Goal: Information Seeking & Learning: Learn about a topic

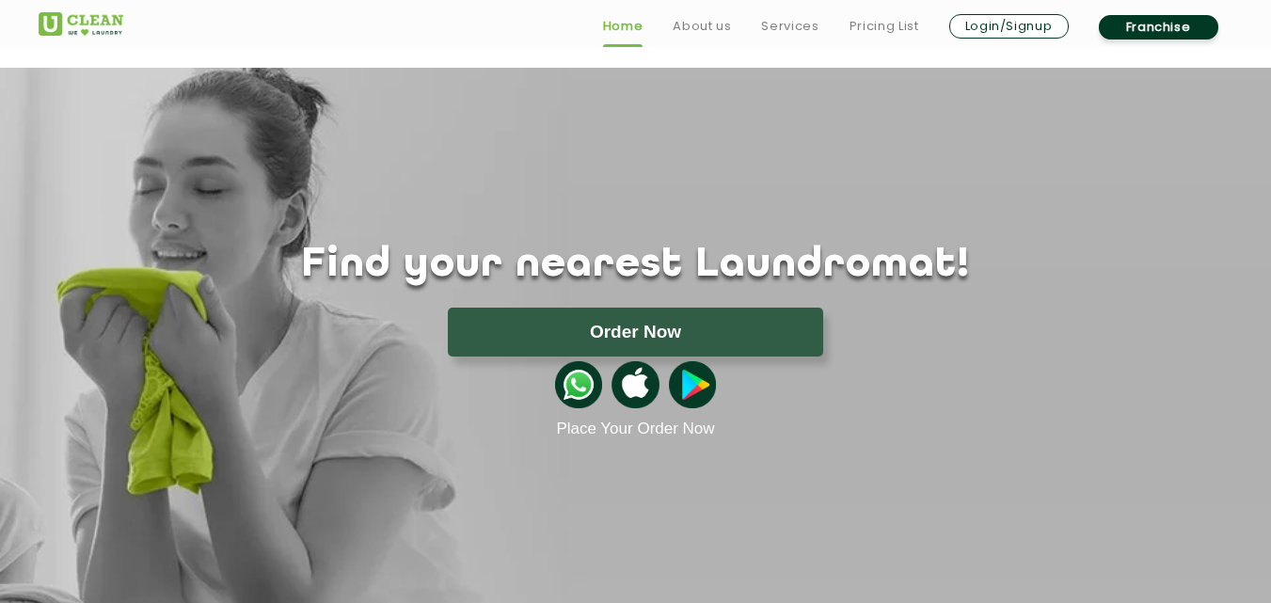
scroll to position [753, 0]
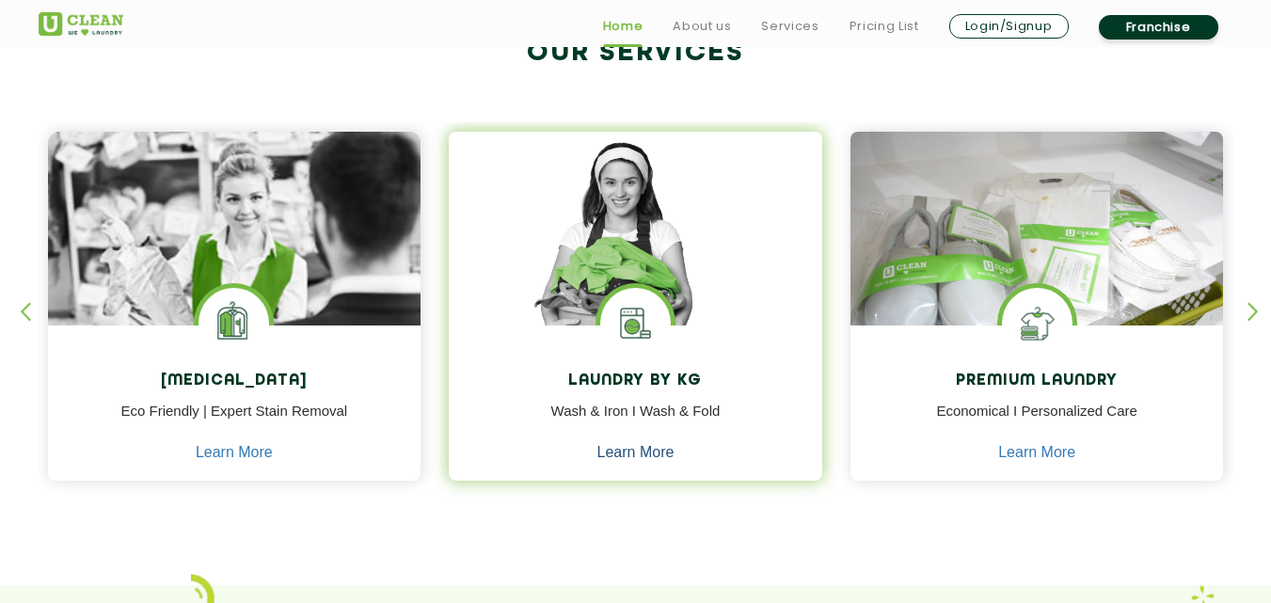
click at [646, 458] on link "Learn More" at bounding box center [636, 452] width 77 height 17
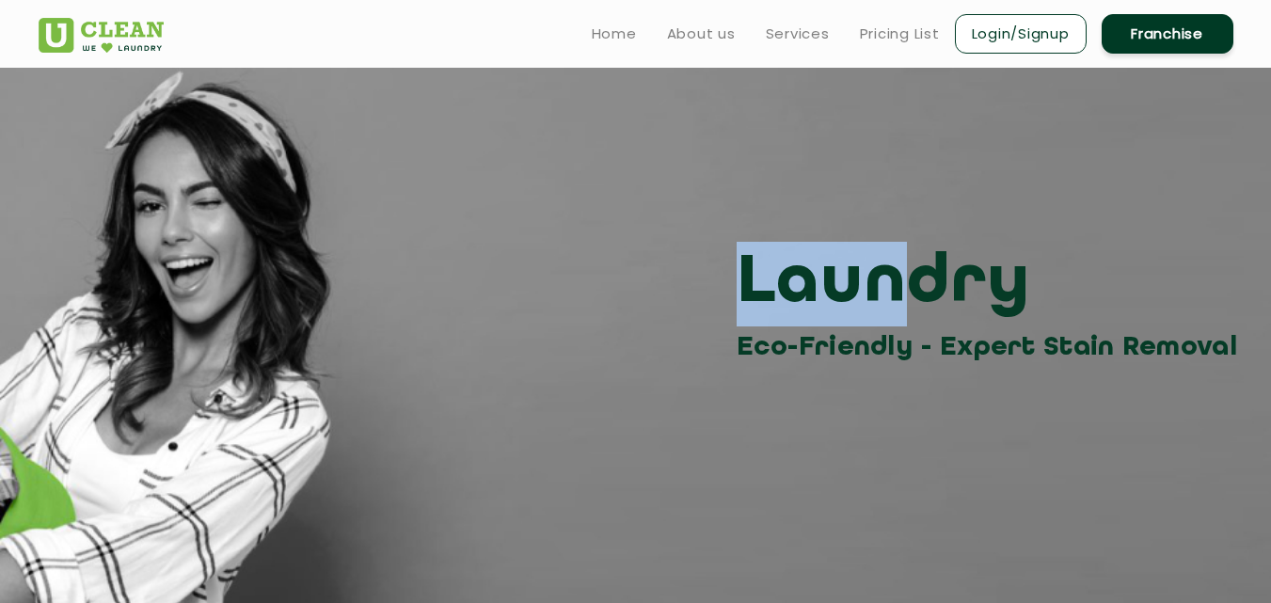
drag, startPoint x: 722, startPoint y: 236, endPoint x: 896, endPoint y: 280, distance: 179.6
click at [896, 280] on div "Laundry Eco-Friendly - Expert Stain Removal" at bounding box center [635, 218] width 1223 height 301
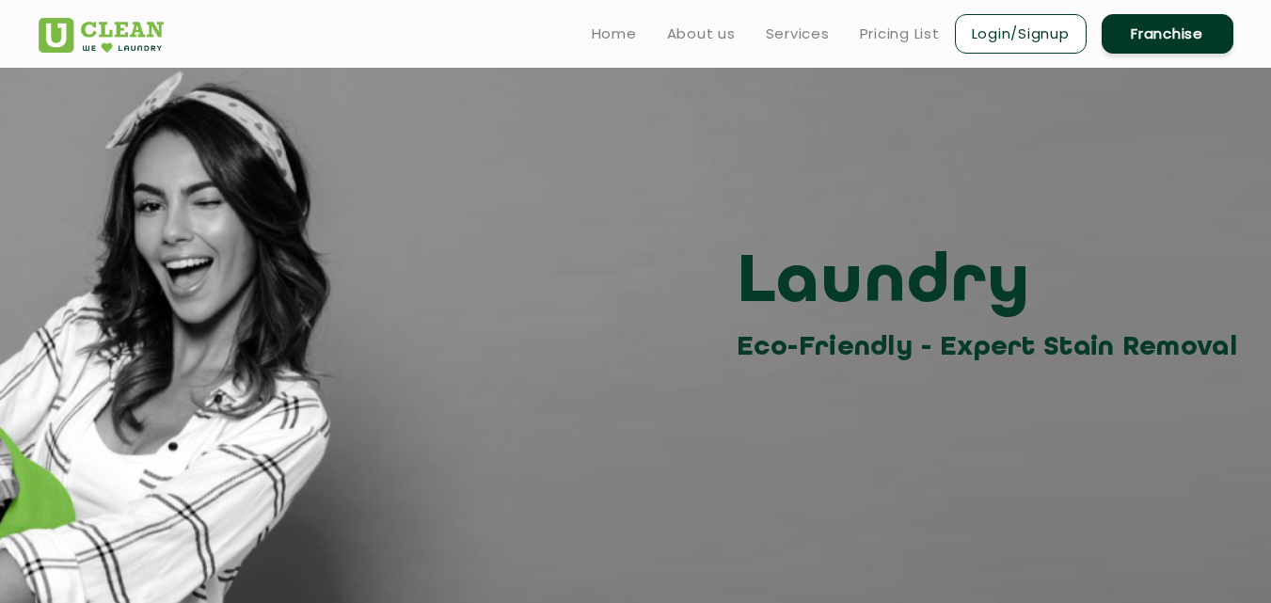
click at [1002, 240] on div "Laundry Eco-Friendly - Expert Stain Removal" at bounding box center [635, 218] width 1223 height 301
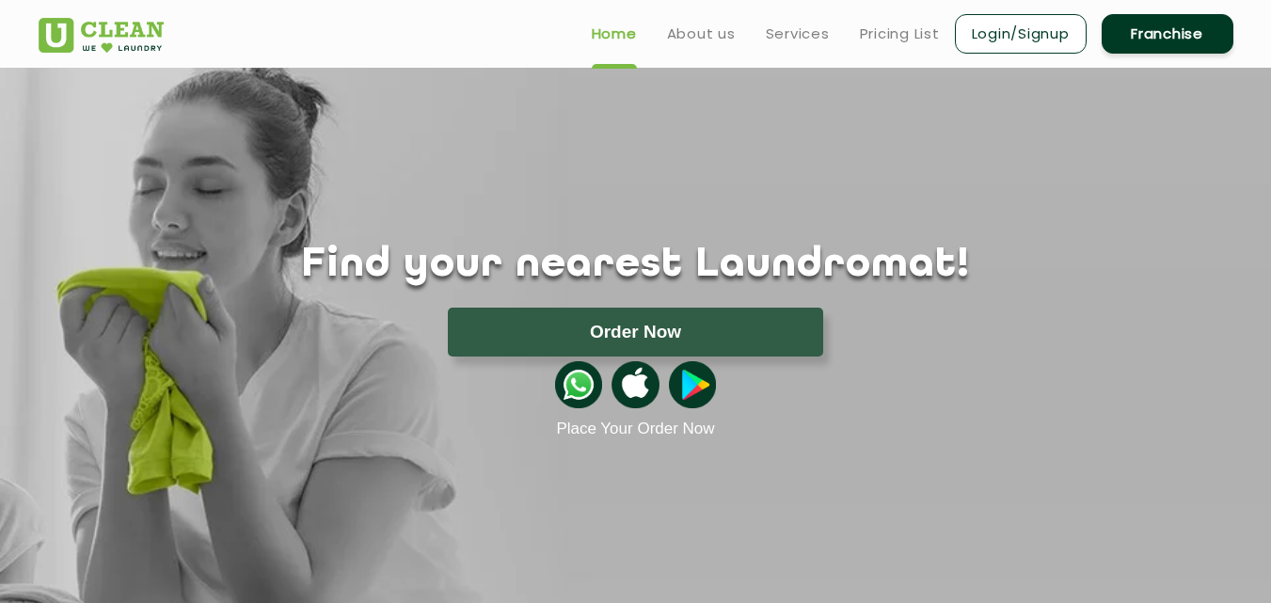
click at [570, 384] on img at bounding box center [578, 384] width 47 height 47
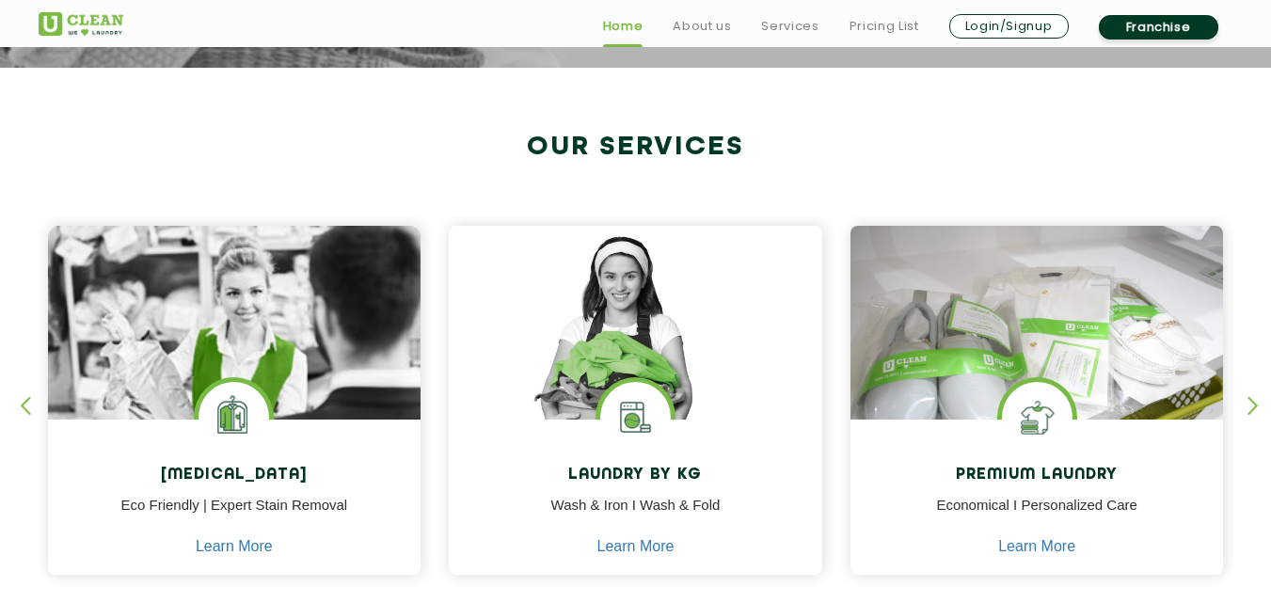
scroll to position [753, 0]
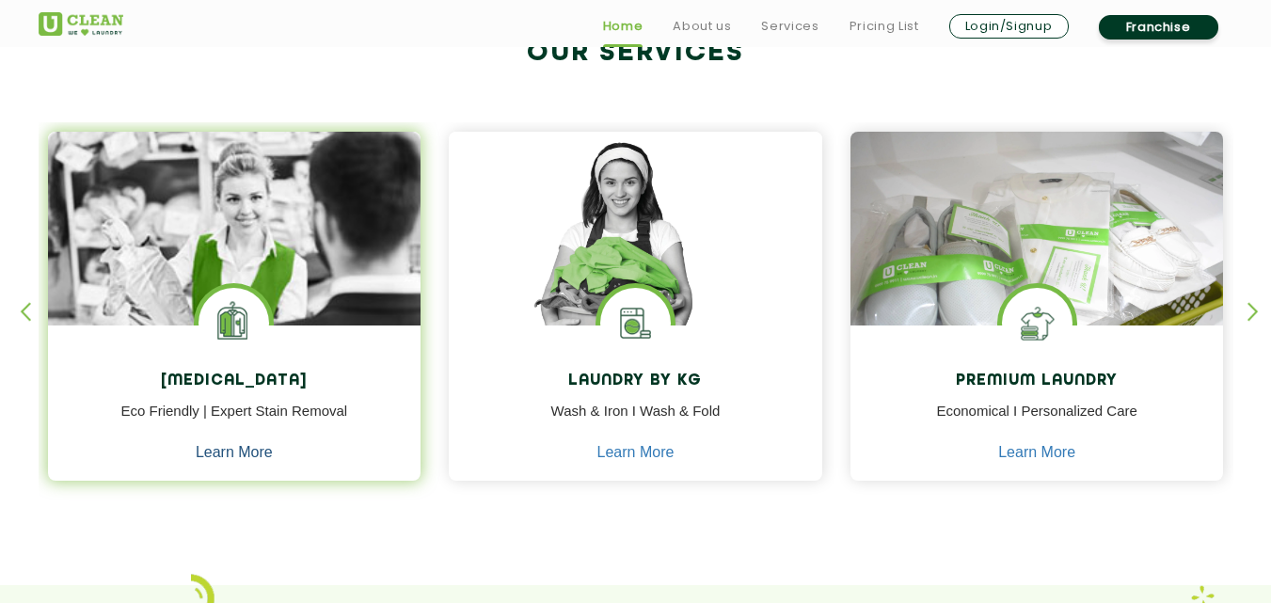
click at [250, 456] on link "Learn More" at bounding box center [234, 452] width 77 height 17
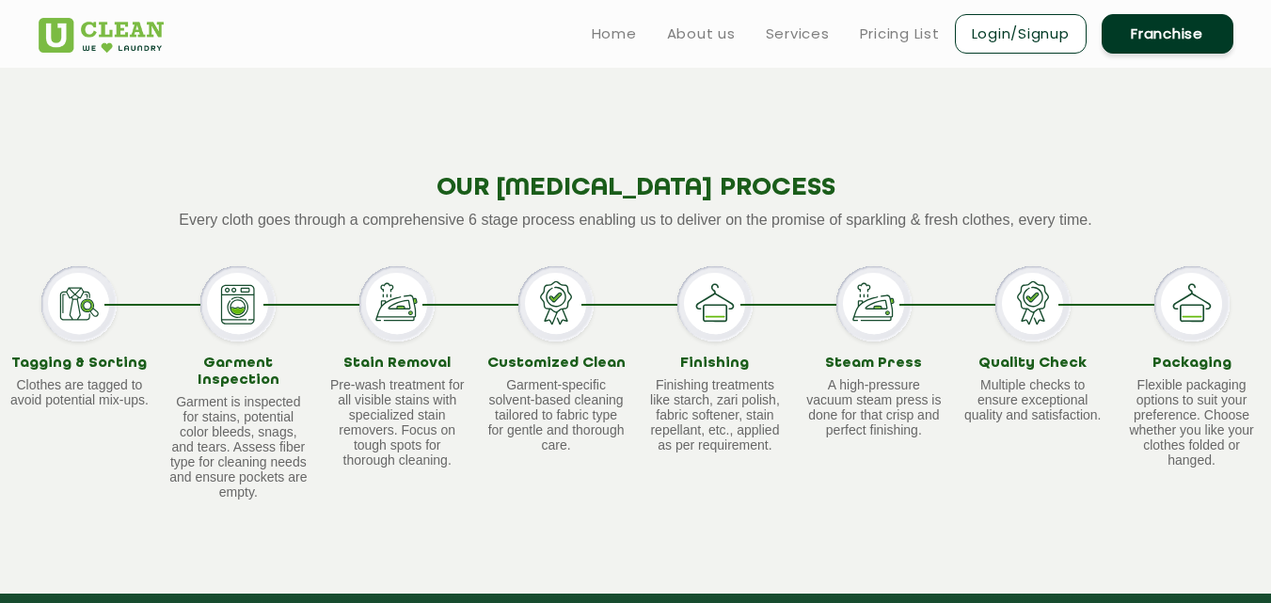
scroll to position [1411, 0]
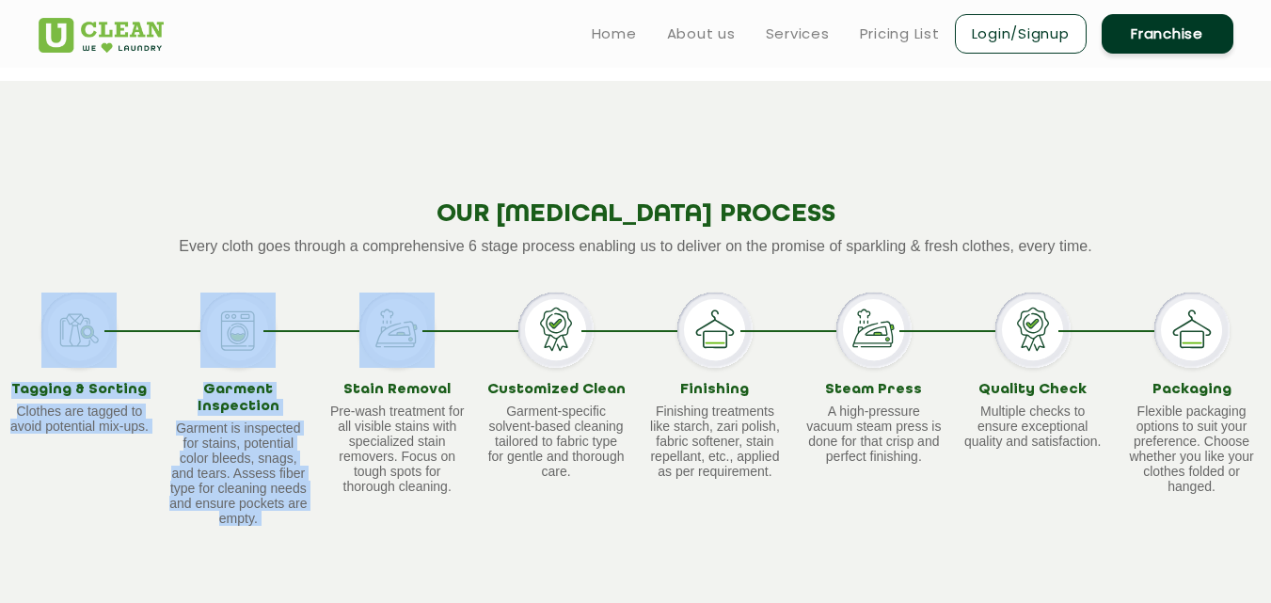
drag, startPoint x: 40, startPoint y: 292, endPoint x: 350, endPoint y: 315, distance: 310.5
click at [350, 315] on div "Tagging & Sorting Clothes are tagged to avoid potential mix-ups. Garment Inspec…" at bounding box center [635, 409] width 1271 height 232
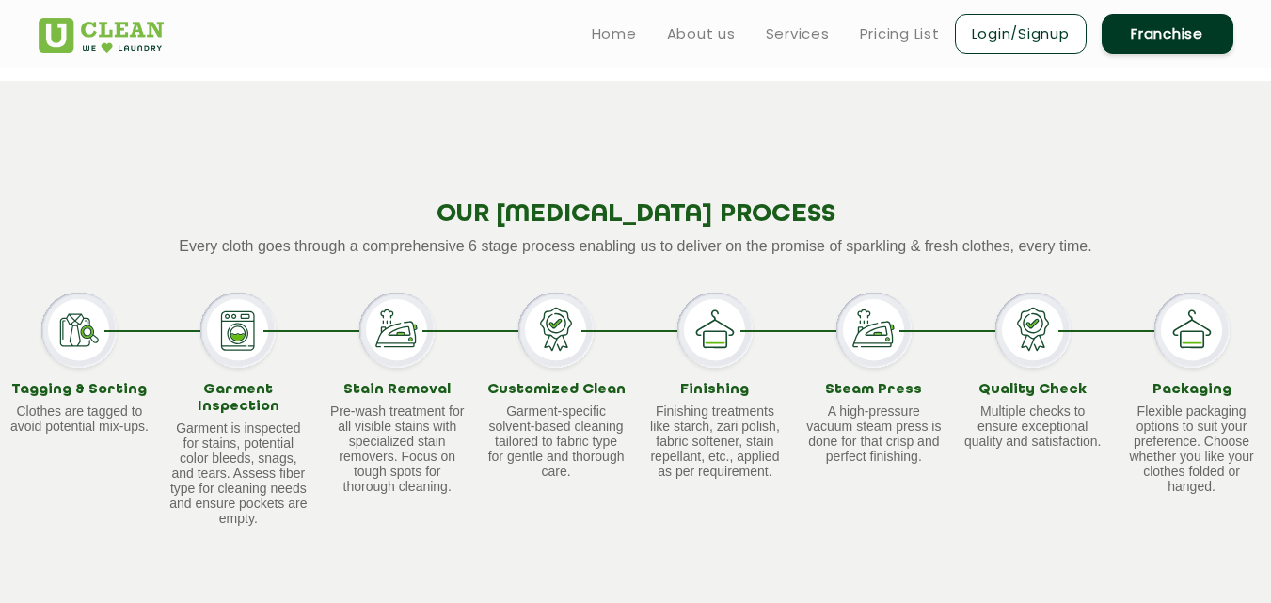
click at [91, 200] on h2 "OUR DRY CLEANING PROCESS" at bounding box center [635, 214] width 1271 height 29
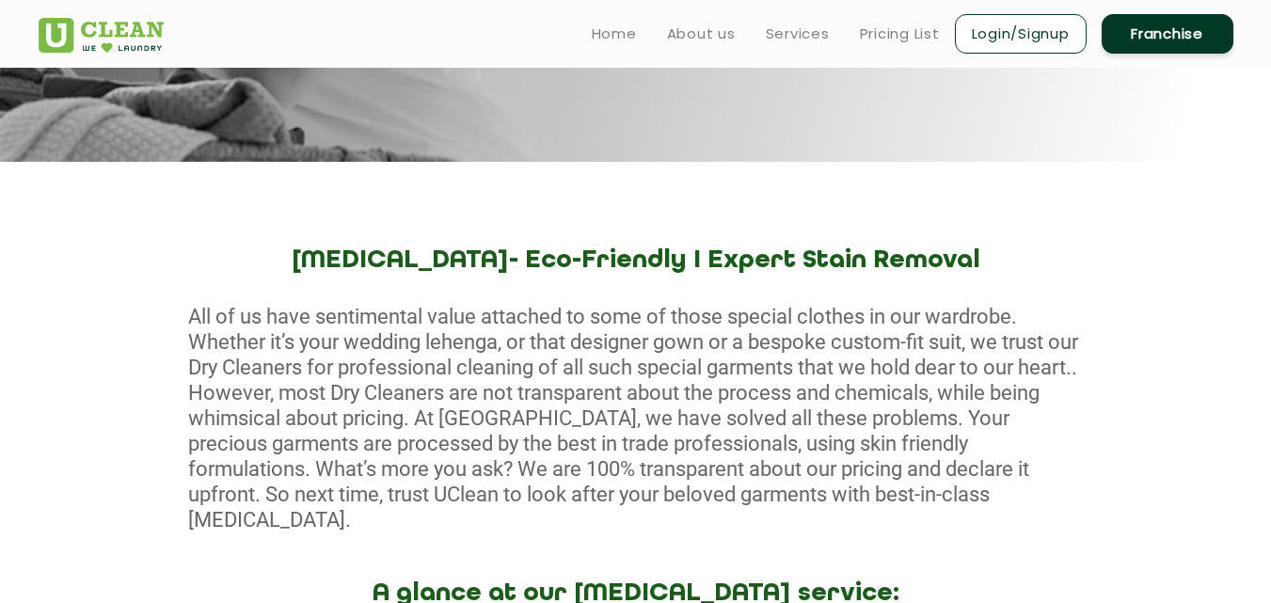
scroll to position [188, 0]
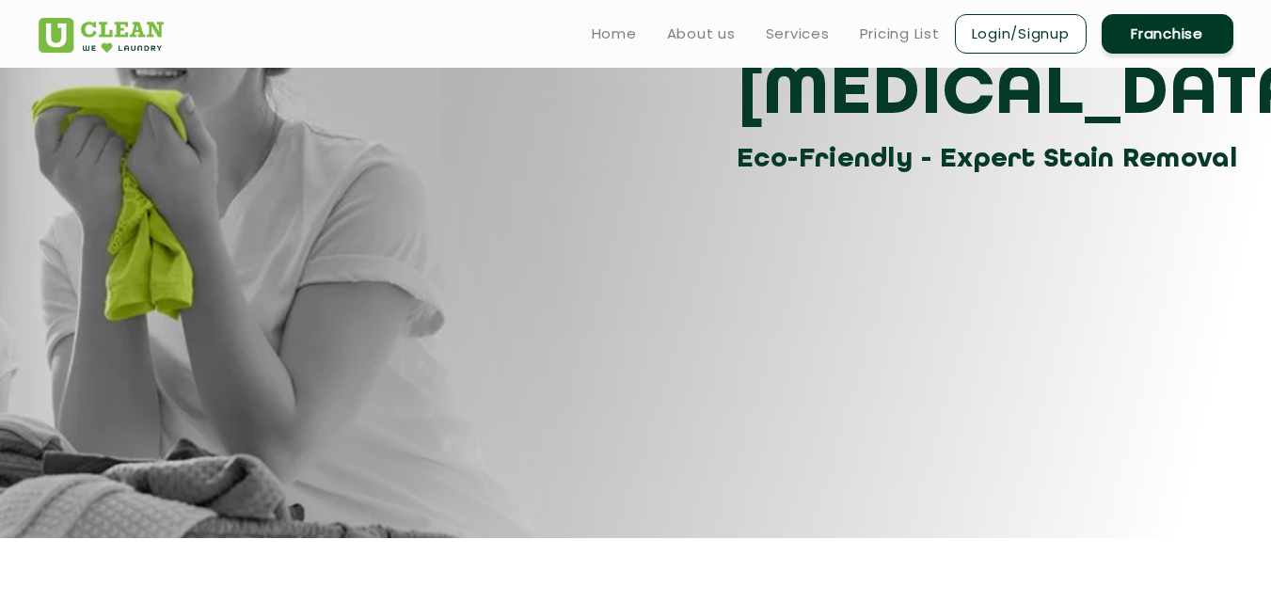
click at [54, 39] on img at bounding box center [101, 35] width 125 height 35
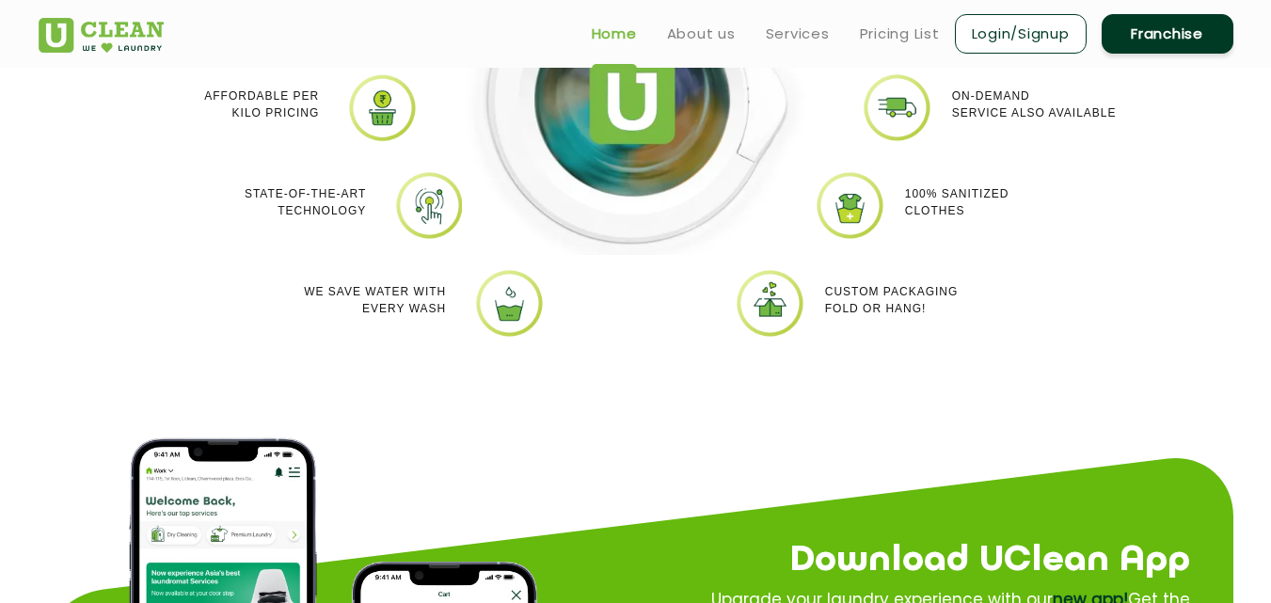
scroll to position [1600, 0]
